Goal: Task Accomplishment & Management: Use online tool/utility

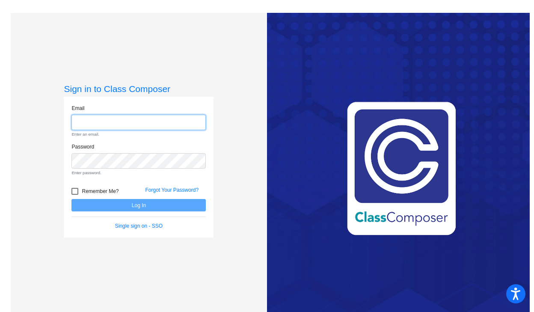
type input "[EMAIL_ADDRESS][DOMAIN_NAME]"
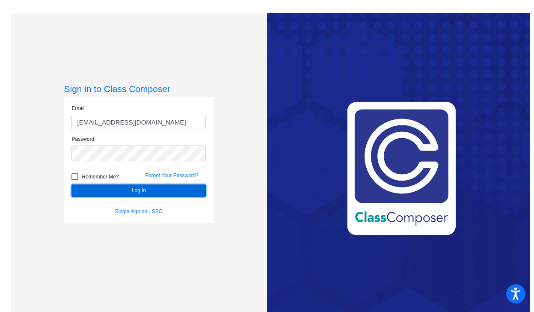
click at [163, 192] on button "Log In" at bounding box center [138, 190] width 134 height 12
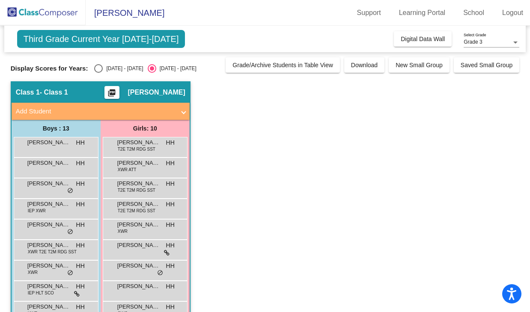
click at [101, 72] on div "Select an option" at bounding box center [98, 68] width 9 height 9
click at [98, 73] on input "[DATE] - [DATE]" at bounding box center [98, 73] width 0 height 0
radio input "true"
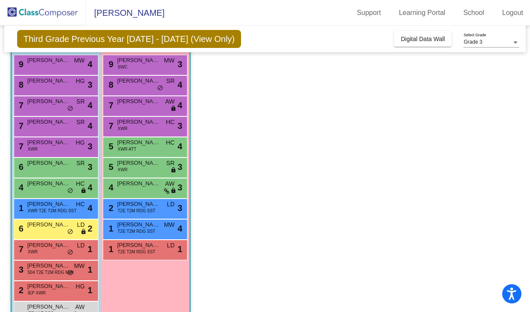
scroll to position [79, 0]
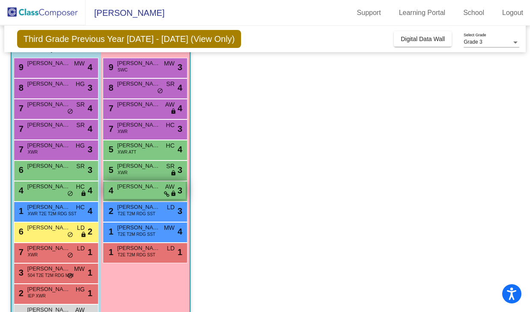
click at [157, 190] on div "4 [PERSON_NAME] lock do_not_disturb_alt 3" at bounding box center [145, 190] width 82 height 18
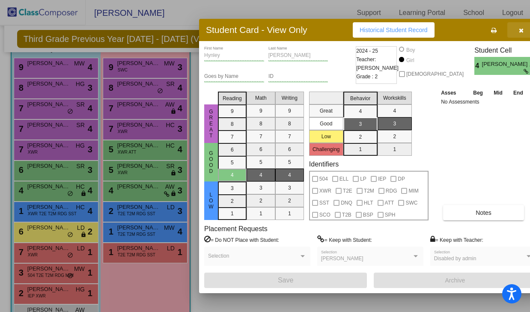
click at [508, 25] on button "button" at bounding box center [520, 29] width 27 height 15
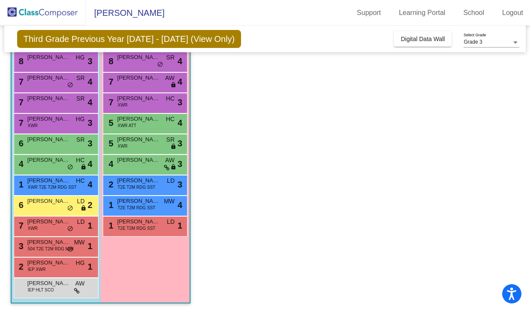
scroll to position [104, 0]
